Goal: Task Accomplishment & Management: Use online tool/utility

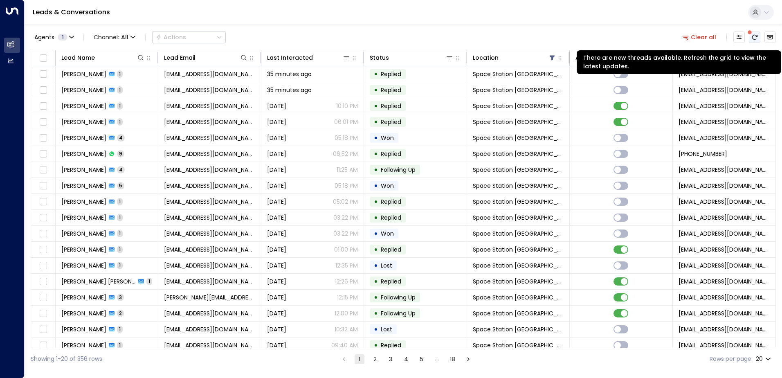
click at [752, 39] on icon "There are new threads available. Refresh the grid to view the latest updates." at bounding box center [754, 37] width 7 height 7
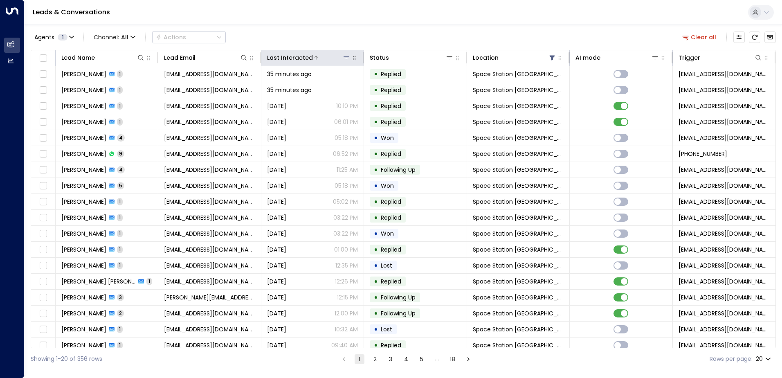
click at [326, 55] on div at bounding box center [332, 58] width 38 height 8
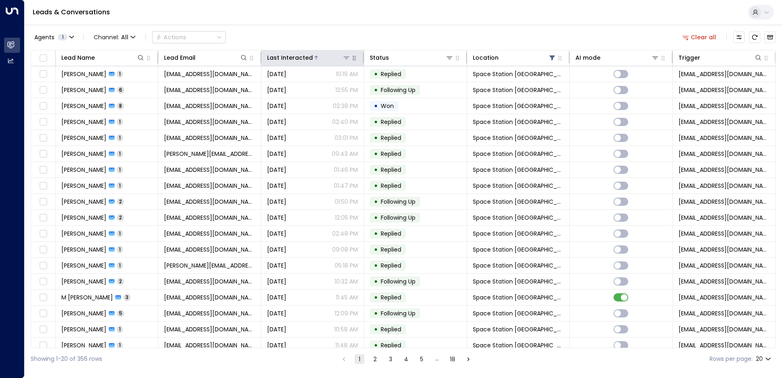
click at [313, 58] on div at bounding box center [332, 58] width 38 height 8
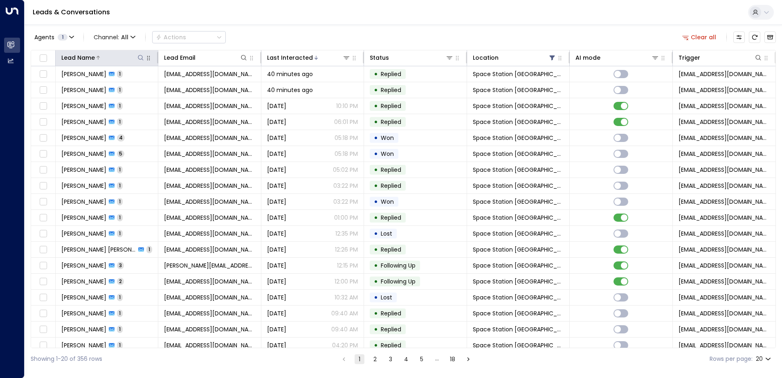
click at [122, 56] on div at bounding box center [120, 58] width 50 height 8
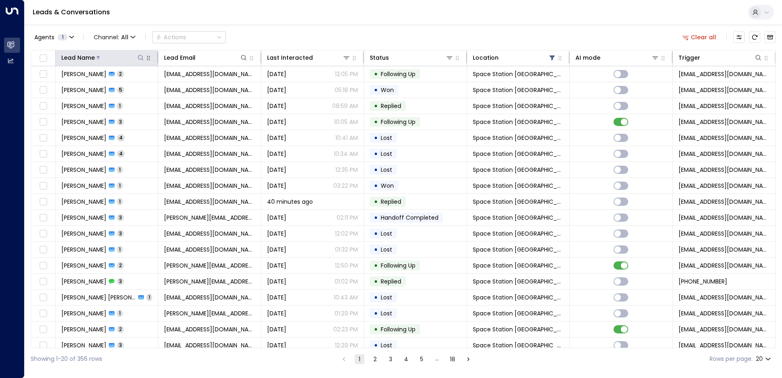
click at [129, 59] on div at bounding box center [120, 58] width 50 height 8
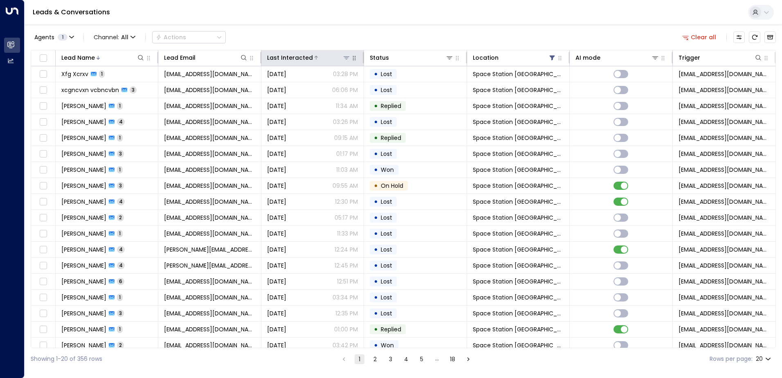
click at [325, 60] on div at bounding box center [332, 58] width 38 height 8
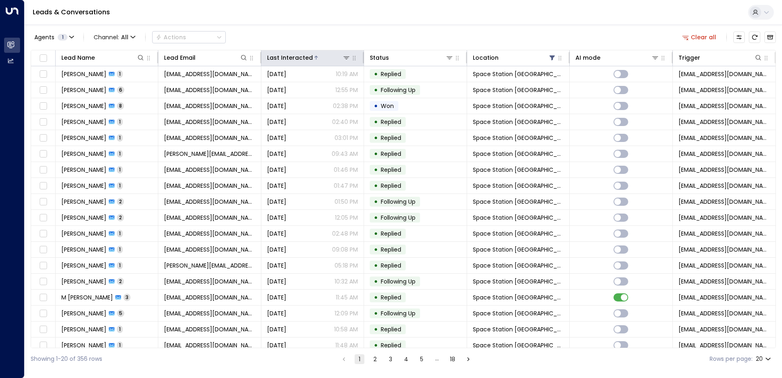
click at [328, 64] on th "Last Interacted" at bounding box center [312, 58] width 103 height 16
click at [317, 58] on div at bounding box center [332, 58] width 38 height 8
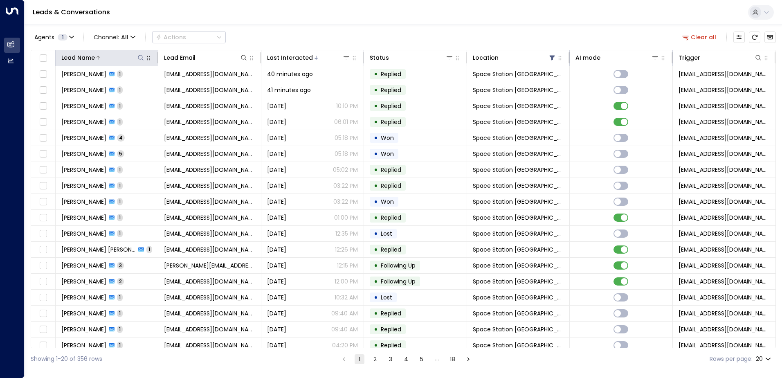
click at [139, 56] on icon at bounding box center [140, 57] width 7 height 7
type input "*****"
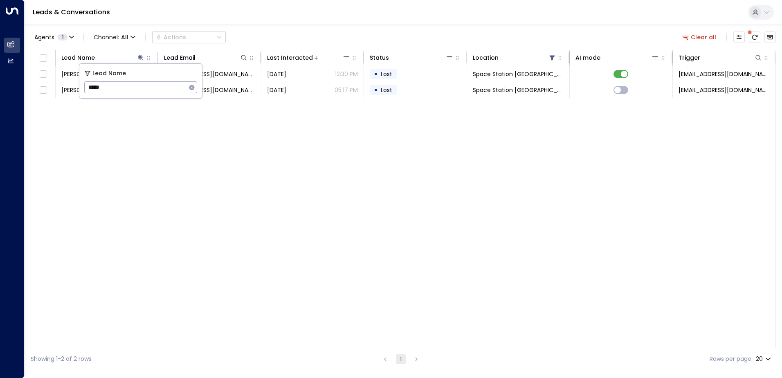
click at [147, 151] on div "Lead Name Lead Email Last Interacted Status Location AI mode Trigger [PERSON_NA…" at bounding box center [403, 199] width 745 height 298
drag, startPoint x: 137, startPoint y: 58, endPoint x: 134, endPoint y: 62, distance: 5.5
click at [137, 58] on icon at bounding box center [140, 57] width 7 height 7
drag, startPoint x: 109, startPoint y: 88, endPoint x: 81, endPoint y: 86, distance: 27.4
click at [82, 86] on div "Lead Name ***** ​" at bounding box center [140, 81] width 123 height 34
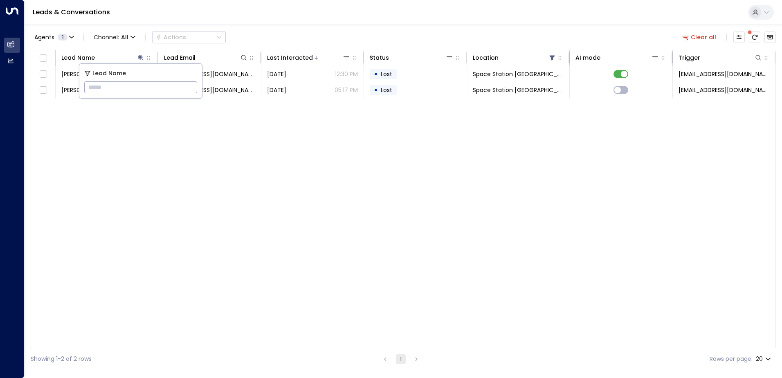
type input "*******"
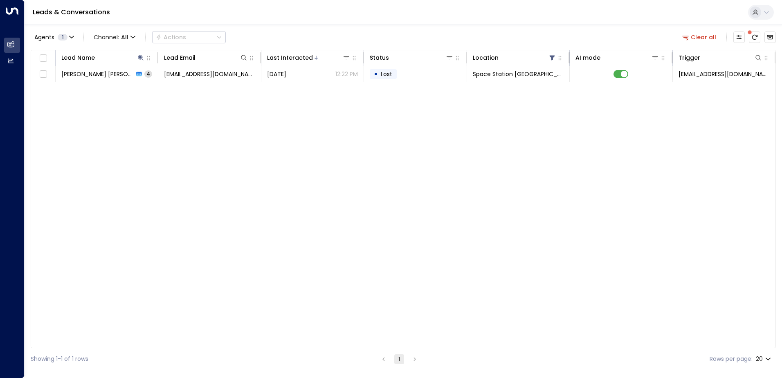
click at [240, 192] on div "Lead Name Lead Email Last Interacted Status Location AI mode Trigger [PERSON_NA…" at bounding box center [403, 199] width 745 height 298
click at [141, 57] on icon at bounding box center [140, 57] width 5 height 5
click at [140, 57] on icon at bounding box center [140, 57] width 5 height 5
drag, startPoint x: 121, startPoint y: 89, endPoint x: 84, endPoint y: 89, distance: 36.8
click at [84, 89] on input "*******" at bounding box center [135, 87] width 102 height 15
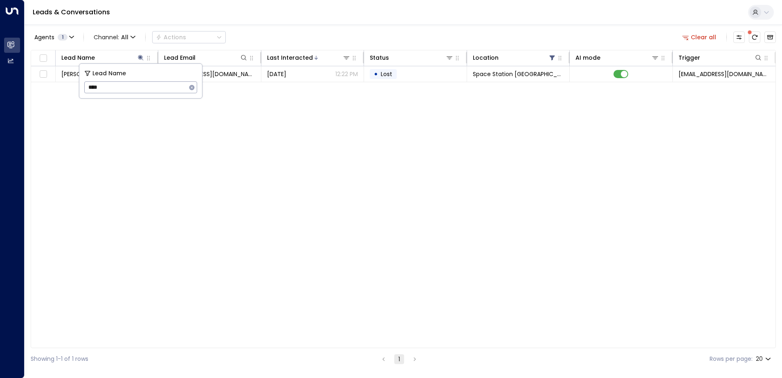
type input "****"
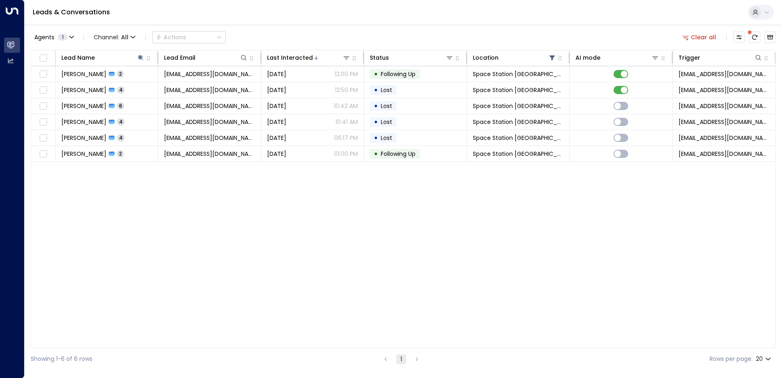
click at [143, 243] on div "Lead Name Lead Email Last Interacted Status Location AI mode Trigger [PERSON_NA…" at bounding box center [403, 199] width 745 height 298
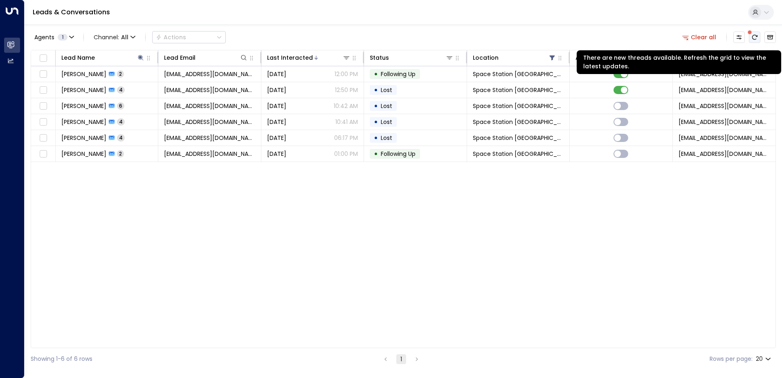
click at [758, 37] on button "There are new threads available. Refresh the grid to view the latest updates." at bounding box center [754, 36] width 11 height 11
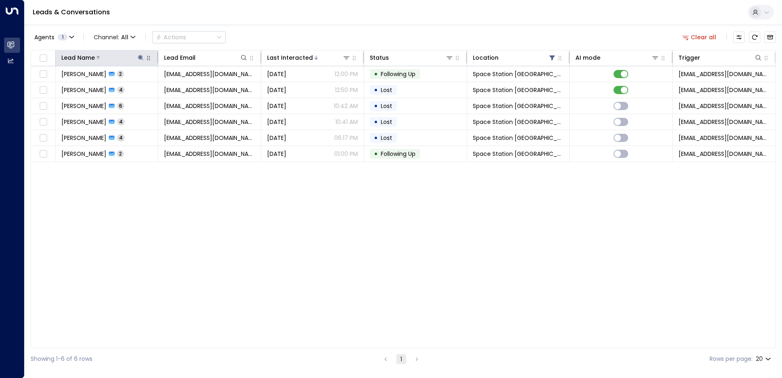
click at [139, 54] on icon at bounding box center [140, 57] width 7 height 7
type input "*"
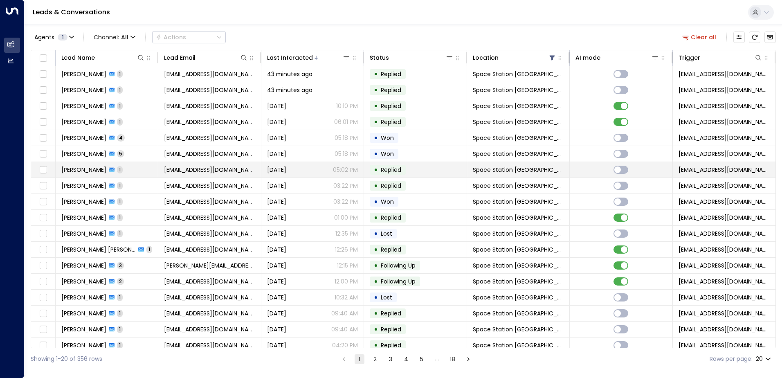
click at [146, 175] on td "[PERSON_NAME] 1" at bounding box center [107, 170] width 103 height 16
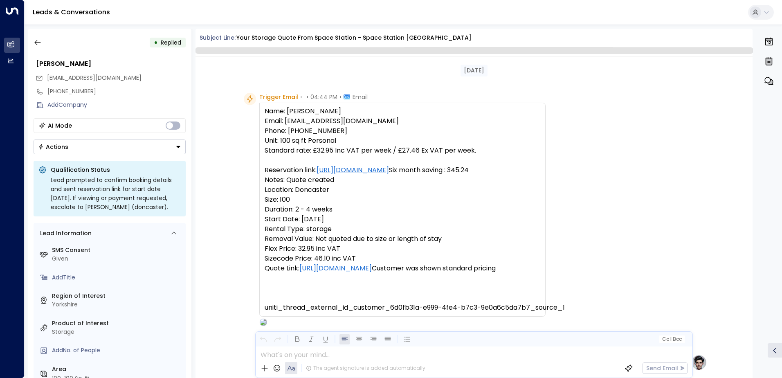
scroll to position [308, 0]
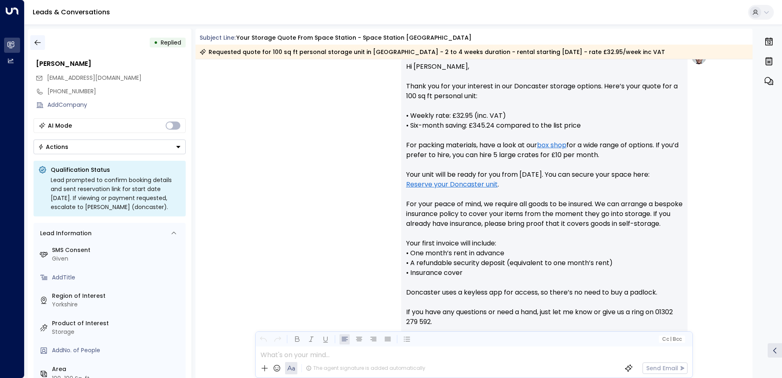
click at [43, 48] on button "button" at bounding box center [37, 42] width 15 height 15
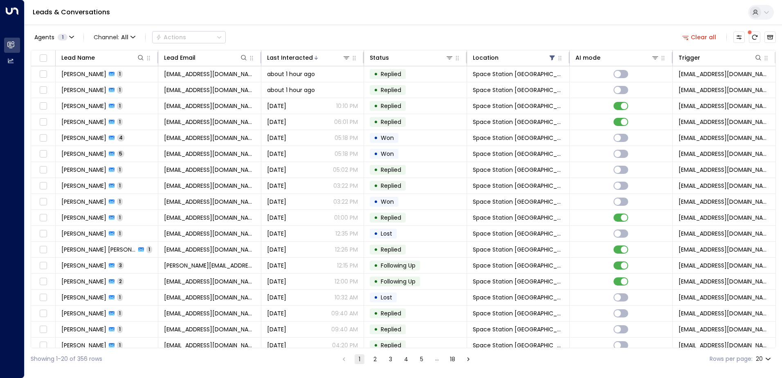
click at [751, 34] on span at bounding box center [750, 32] width 4 height 4
click at [141, 58] on icon at bounding box center [140, 57] width 7 height 7
type input "***"
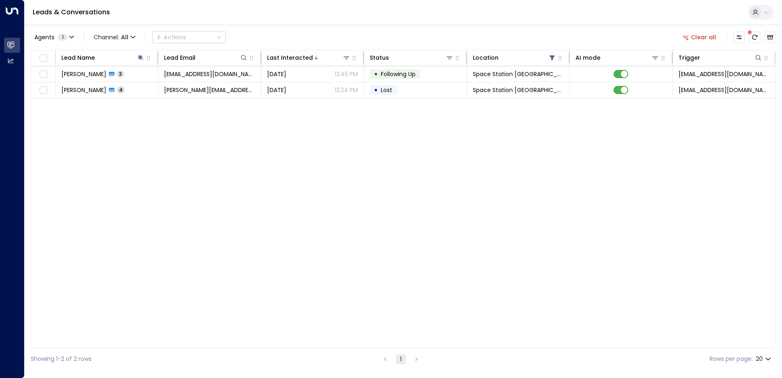
click at [133, 150] on div "Lead Name Lead Email Last Interacted Status Location AI mode Trigger [PERSON_NA…" at bounding box center [403, 199] width 745 height 298
click at [140, 57] on icon at bounding box center [140, 57] width 5 height 5
click at [142, 58] on icon at bounding box center [140, 57] width 5 height 5
drag, startPoint x: 102, startPoint y: 82, endPoint x: 84, endPoint y: 85, distance: 18.2
click at [84, 85] on input "***" at bounding box center [135, 87] width 102 height 15
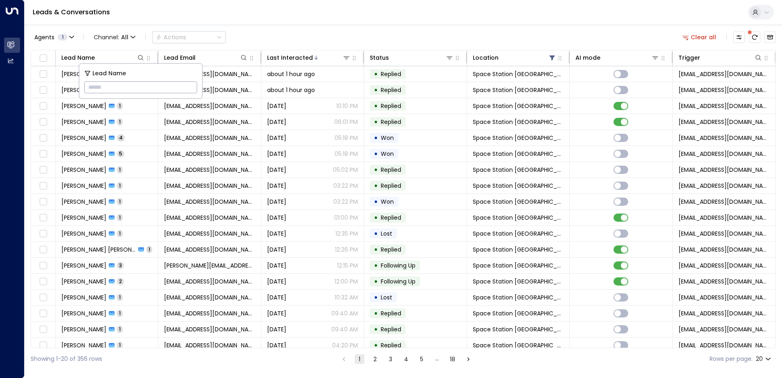
click at [304, 31] on div "Agents 1 Channel: All Actions Clear all" at bounding box center [403, 37] width 745 height 17
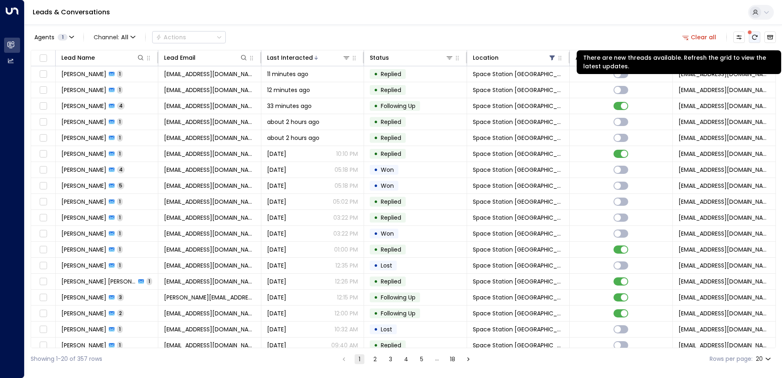
click at [753, 39] on icon "There are new threads available. Refresh the grid to view the latest updates." at bounding box center [754, 37] width 7 height 7
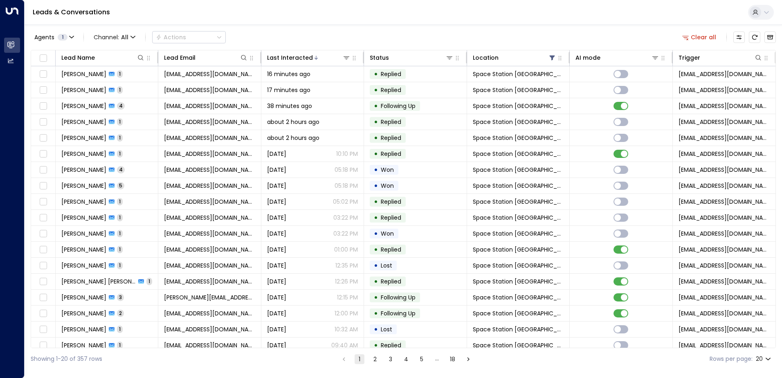
click at [352, 0] on div "Leads & Conversations" at bounding box center [403, 12] width 757 height 25
click at [757, 40] on icon "There are new threads available. Refresh the grid to view the latest updates." at bounding box center [754, 37] width 7 height 7
